Goal: Task Accomplishment & Management: Complete application form

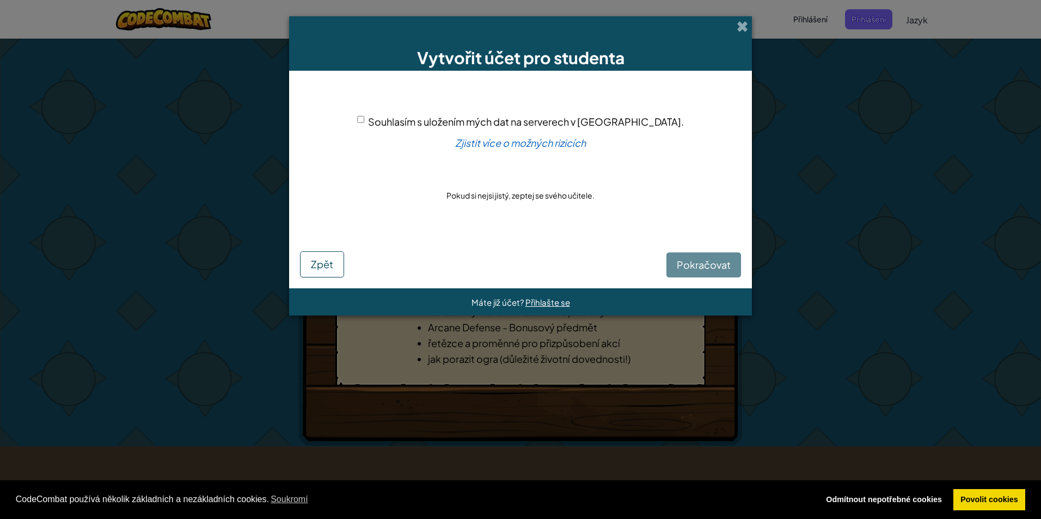
drag, startPoint x: 403, startPoint y: 118, endPoint x: 420, endPoint y: 122, distance: 17.3
click at [407, 118] on div "Souhlasím s uložením mých dat na serverech v [GEOGRAPHIC_DATA]." at bounding box center [520, 122] width 327 height 16
click at [697, 269] on div "Pokračovat Zpět" at bounding box center [520, 257] width 441 height 42
click at [364, 119] on input "Souhlasím s uložením mých dat na serverech v [GEOGRAPHIC_DATA]." at bounding box center [360, 119] width 7 height 7
checkbox input "true"
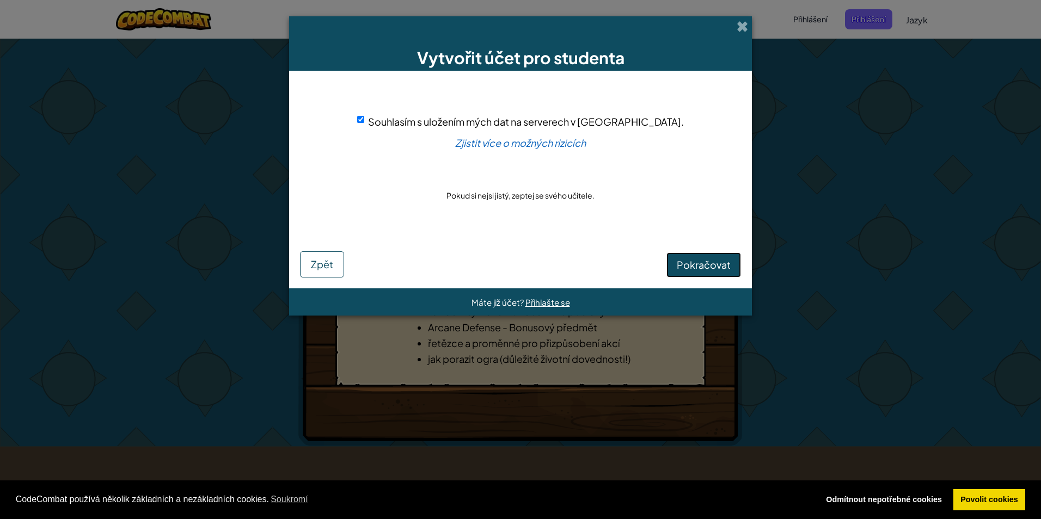
click at [686, 254] on button "Pokračovat" at bounding box center [703, 265] width 75 height 25
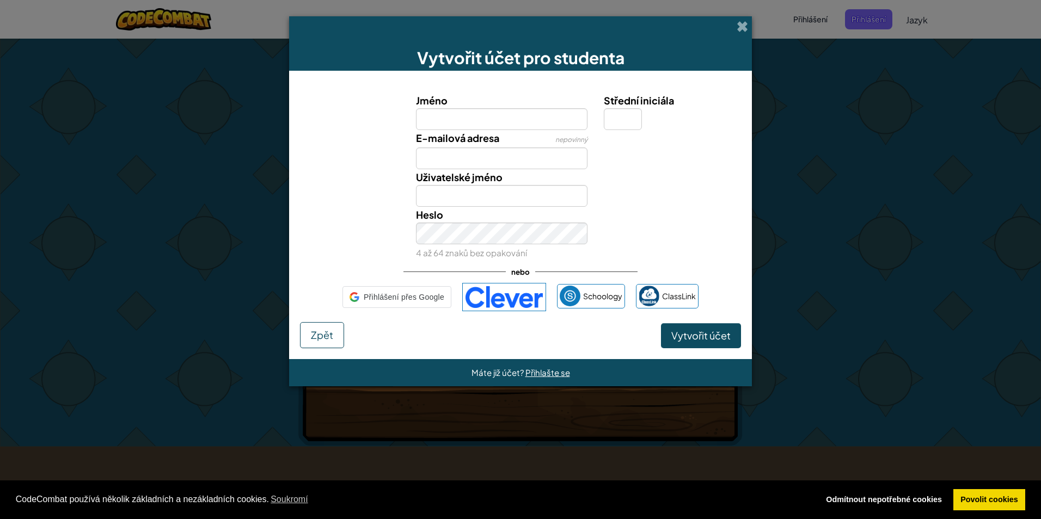
click at [687, 255] on div "Heslo 4 až 64 znaků bez opakování" at bounding box center [520, 234] width 452 height 54
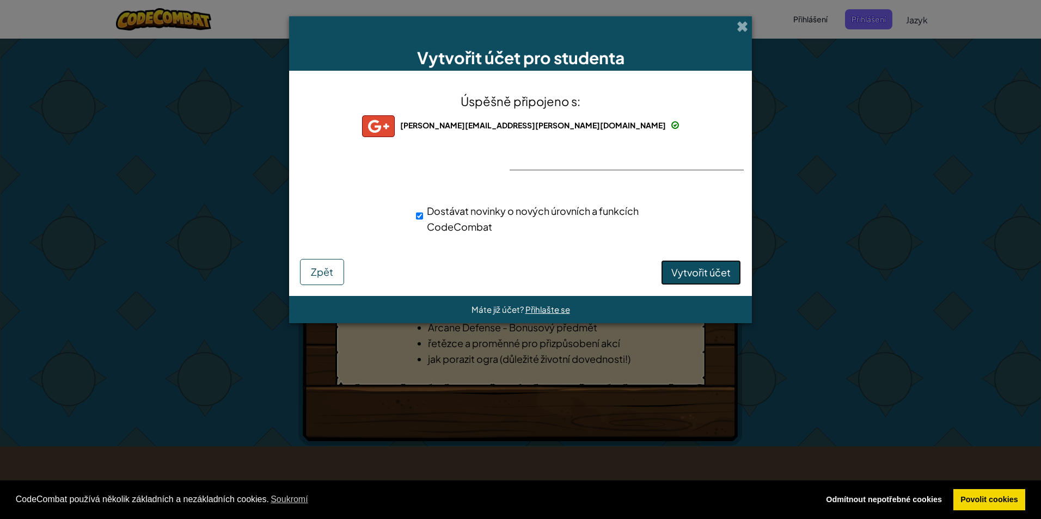
click at [705, 273] on span "Vytvořit účet" at bounding box center [700, 272] width 59 height 13
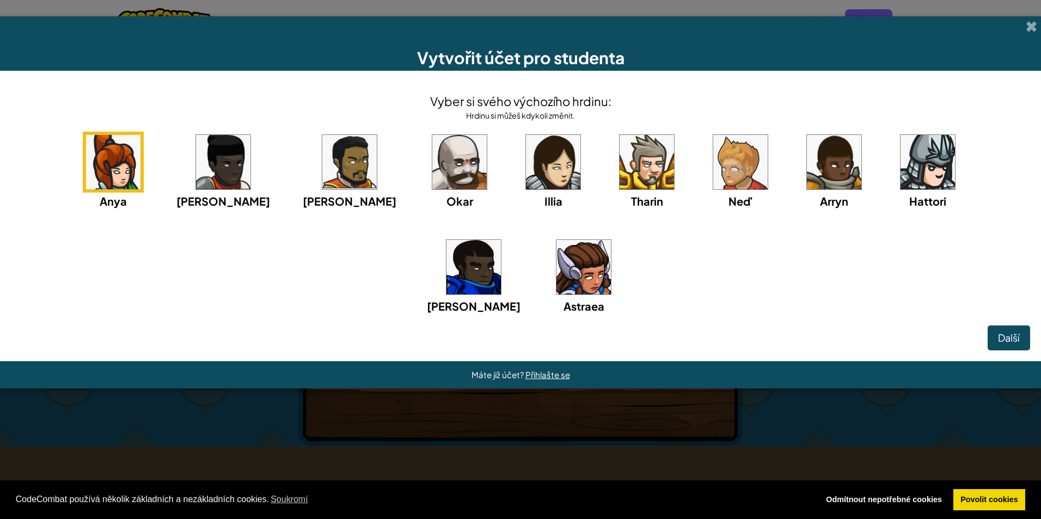
click at [526, 176] on img at bounding box center [553, 162] width 54 height 54
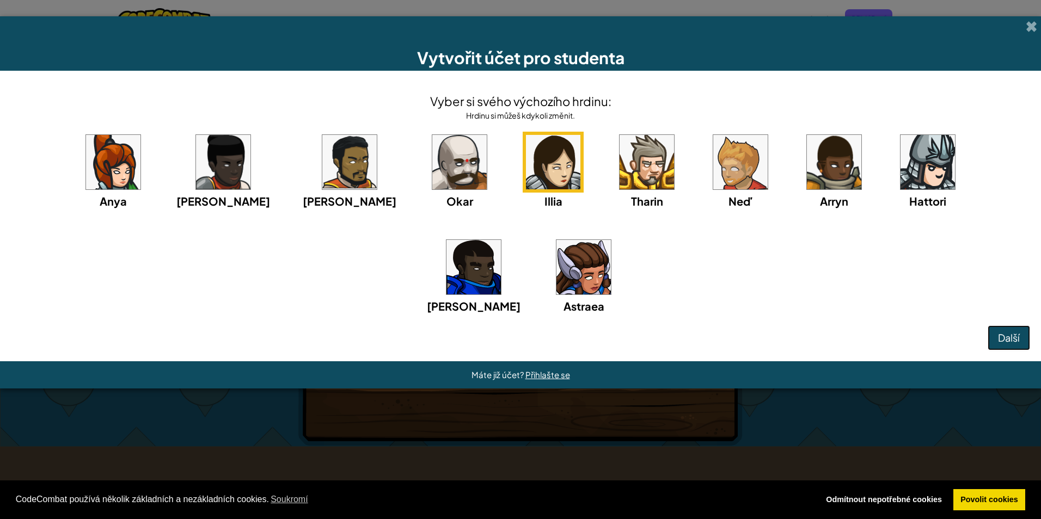
click at [1011, 345] on button "Další" at bounding box center [1008, 338] width 42 height 25
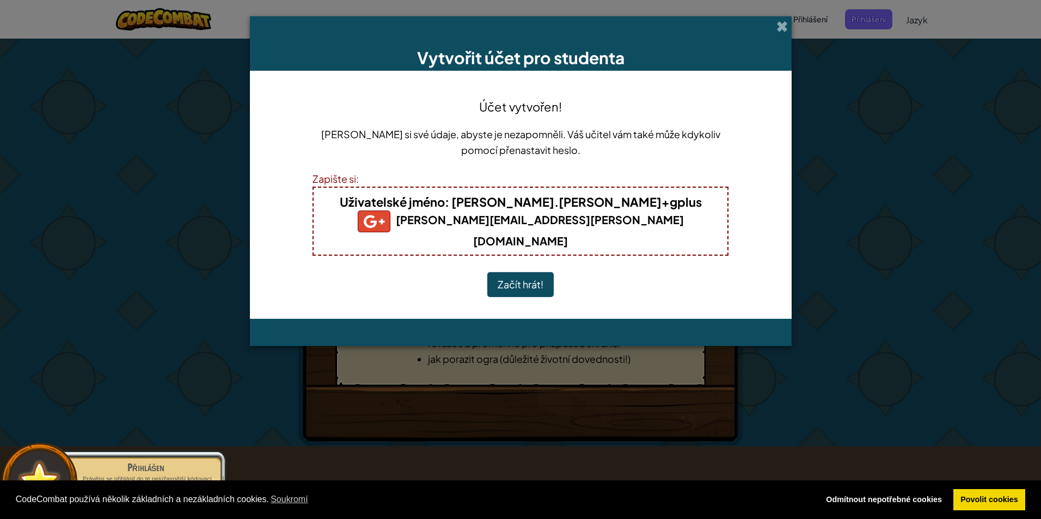
click at [515, 272] on button "Začít hrát!" at bounding box center [520, 284] width 66 height 25
